Goal: Book appointment/travel/reservation

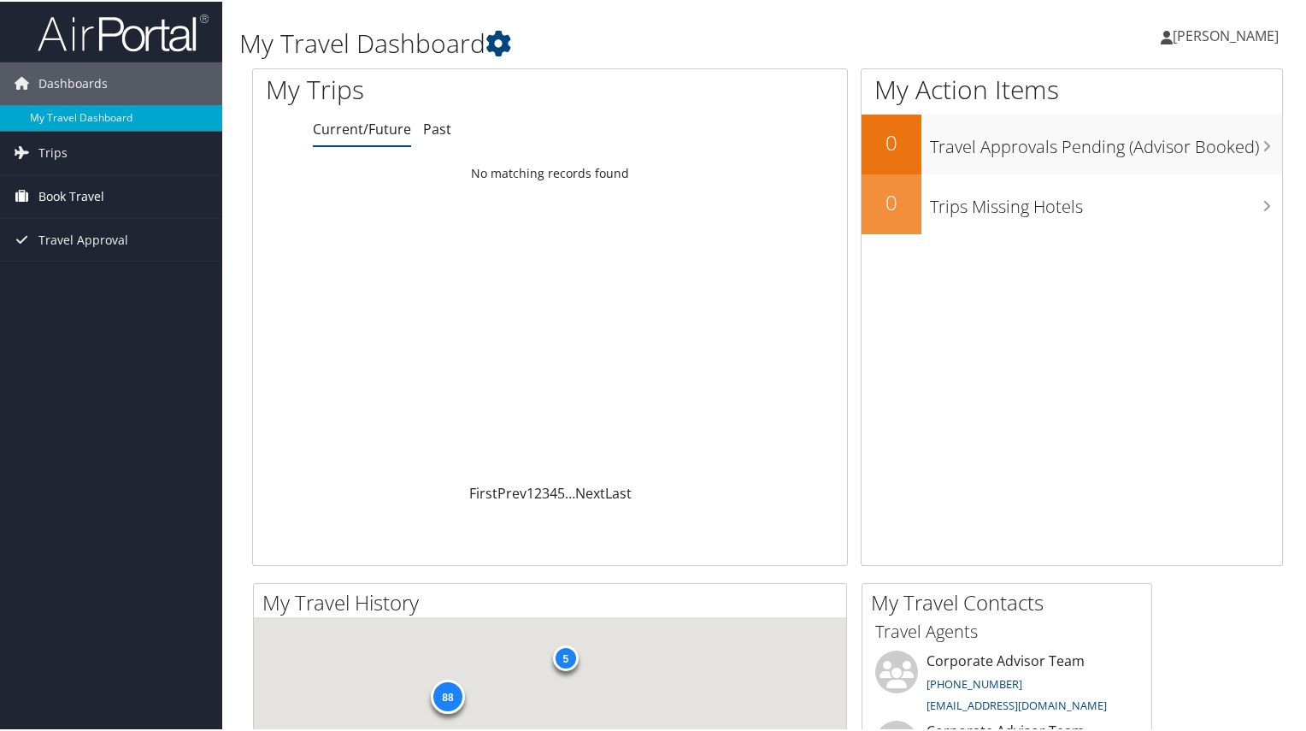
click at [27, 194] on icon at bounding box center [22, 194] width 26 height 26
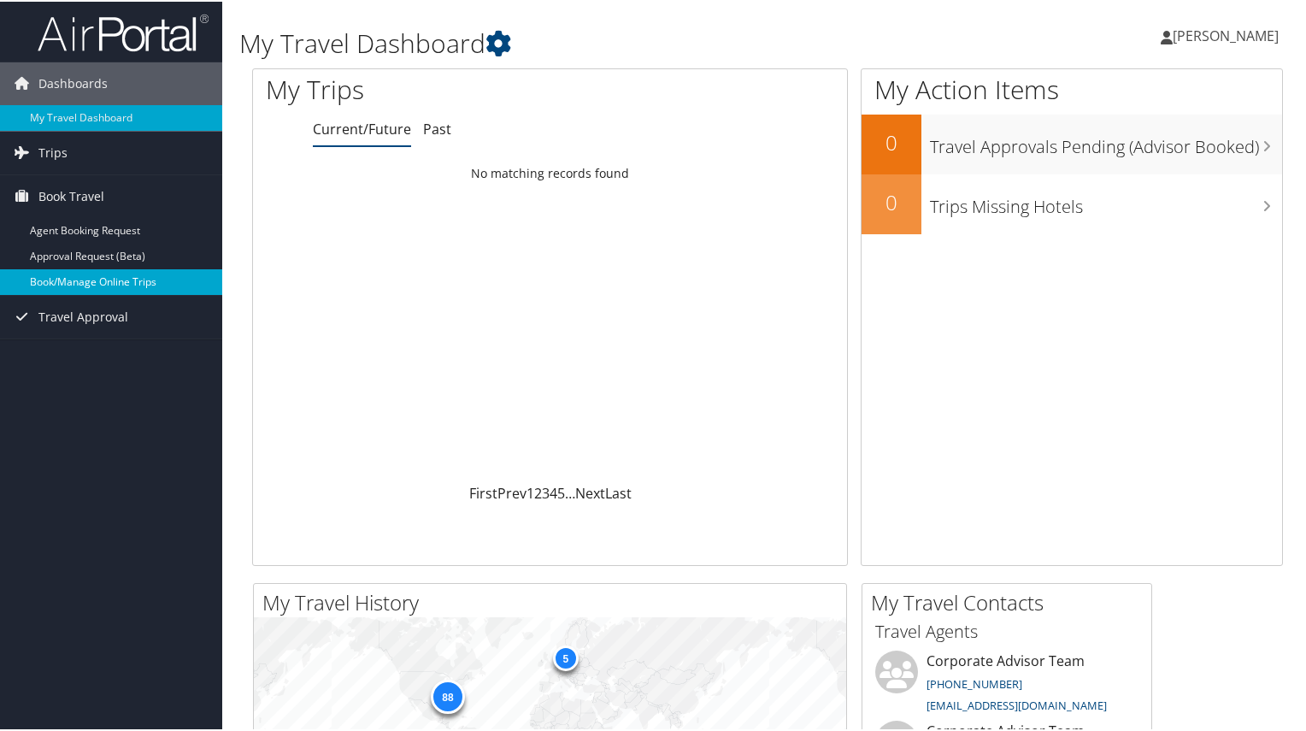
click at [56, 290] on link "Book/Manage Online Trips" at bounding box center [111, 281] width 222 height 26
